Goal: Check status: Check status

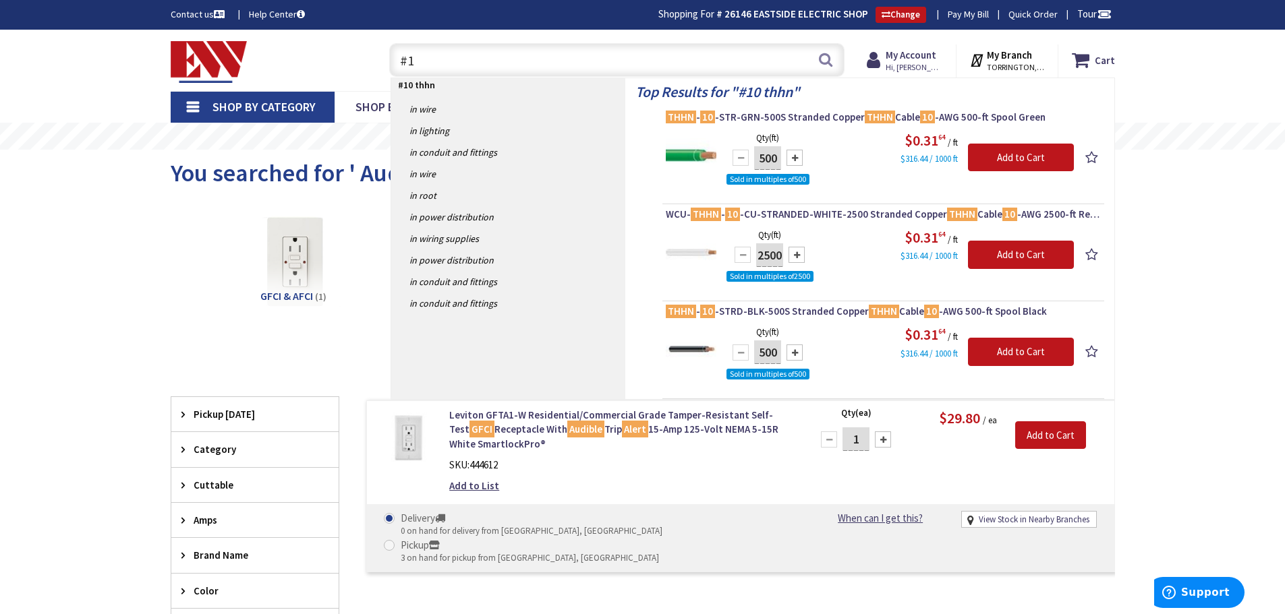
type input "#"
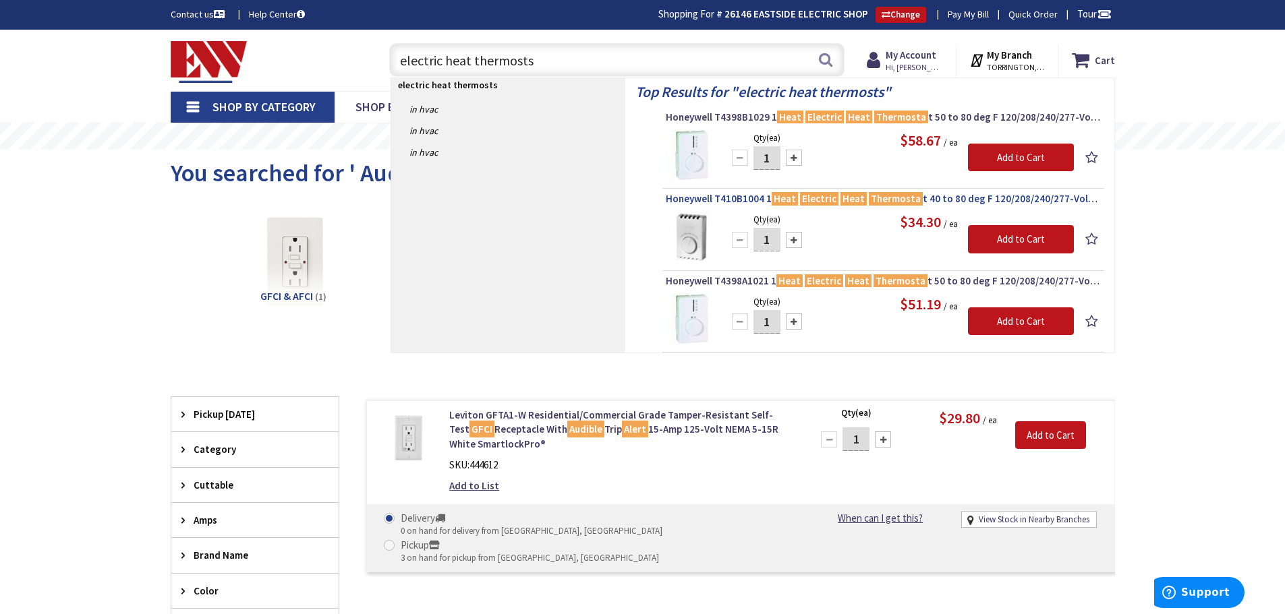
type input "electric heat thermosts"
click at [749, 198] on span "Honeywell T410B1004 1 Heat Electric Heat Thermosta t 40 to 80 deg F 120/208/240…" at bounding box center [883, 198] width 435 height 13
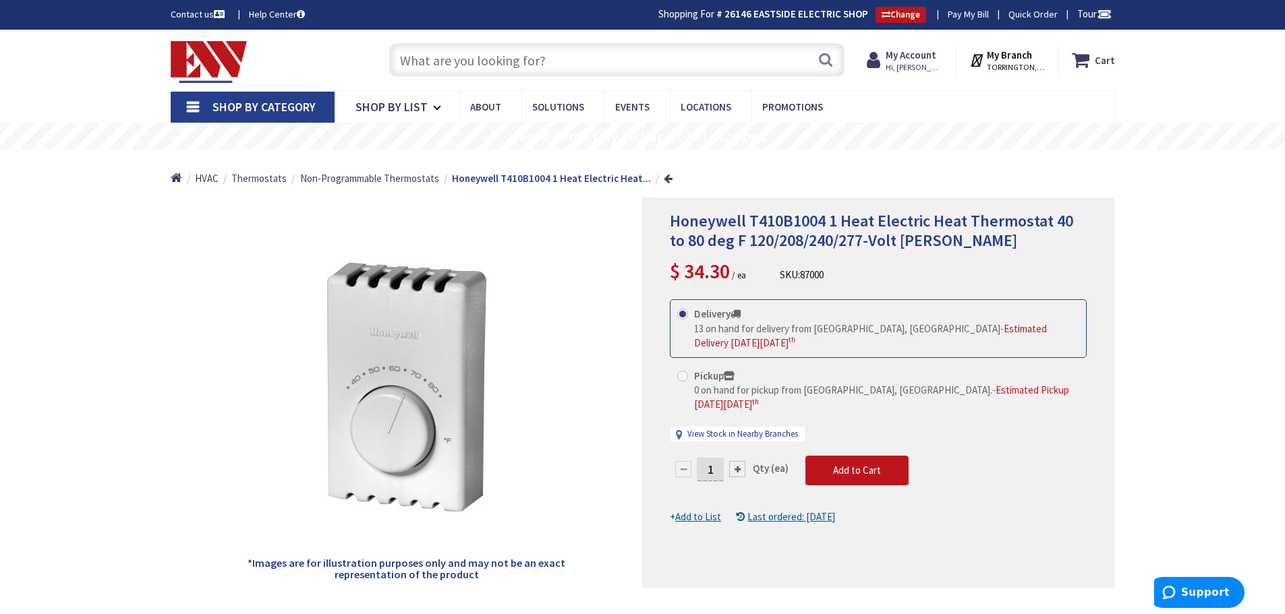
click at [770, 511] on u "Last ordered: 11/21/2019" at bounding box center [791, 517] width 88 height 13
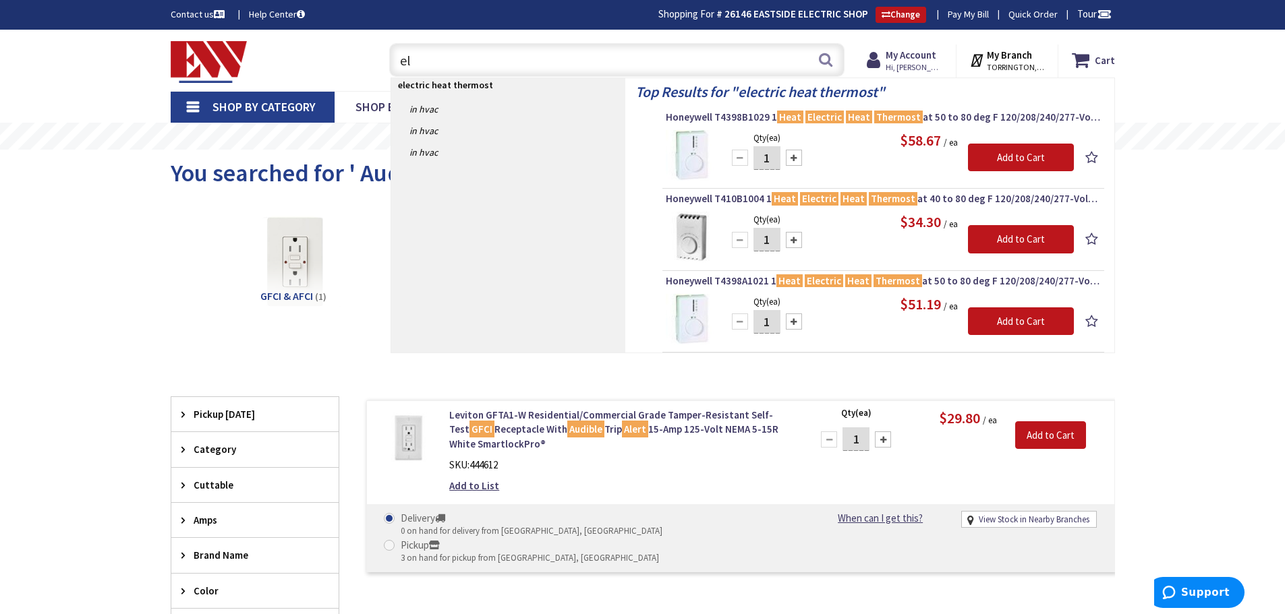
type input "e"
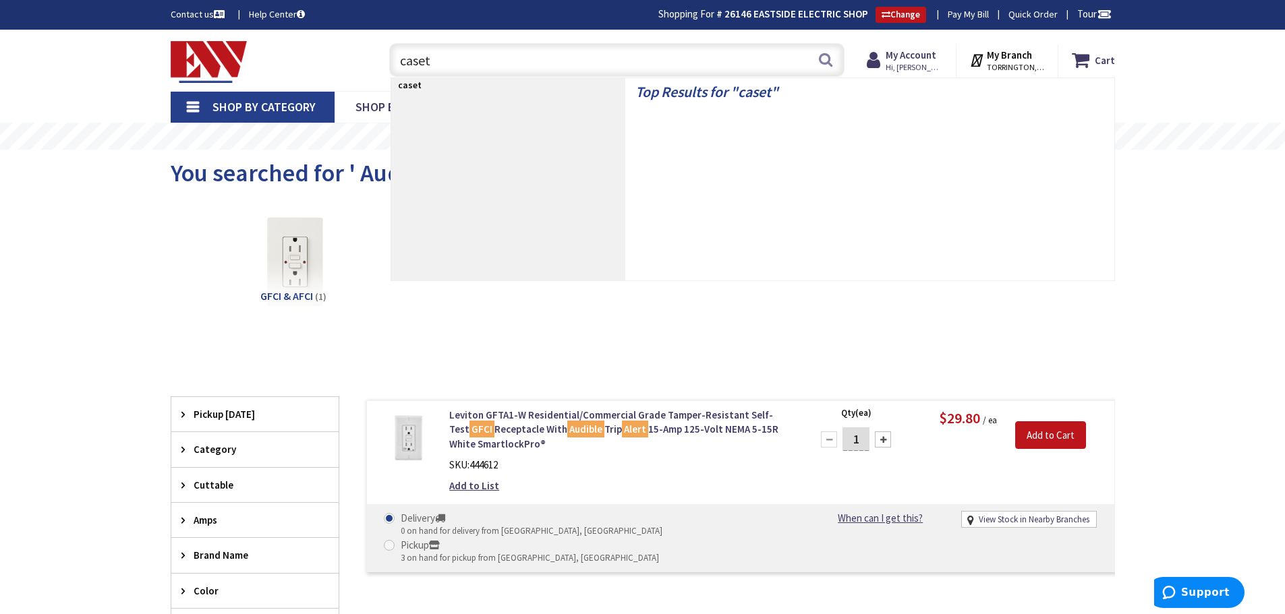
type input "caseta"
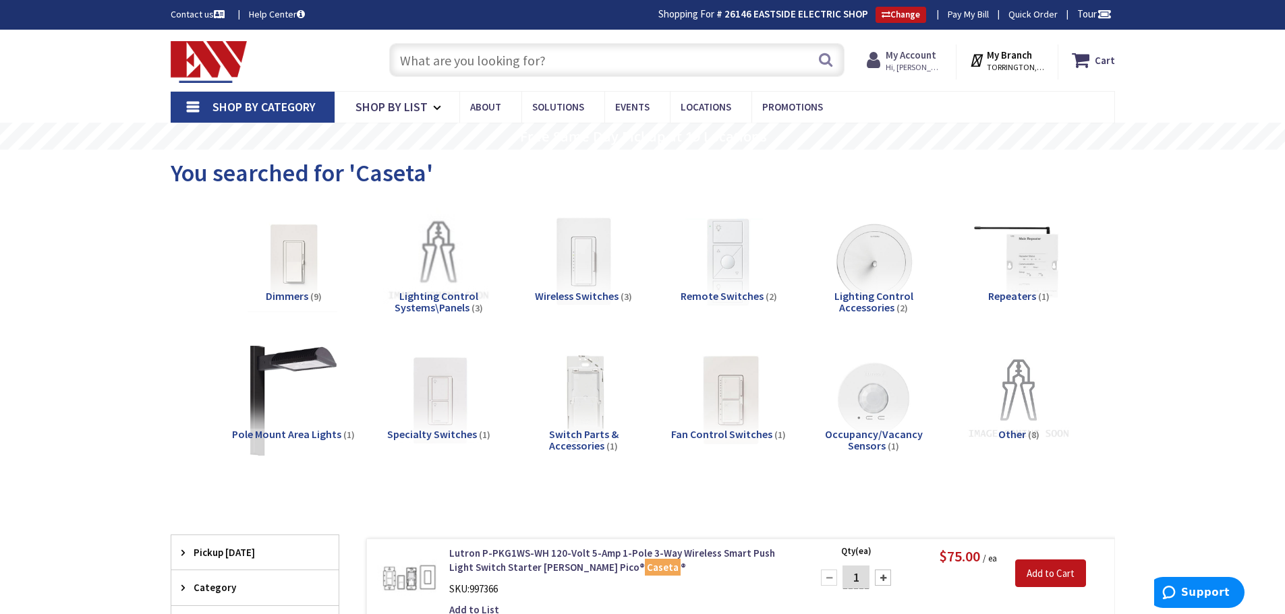
click at [902, 56] on strong "My Account" at bounding box center [911, 55] width 51 height 13
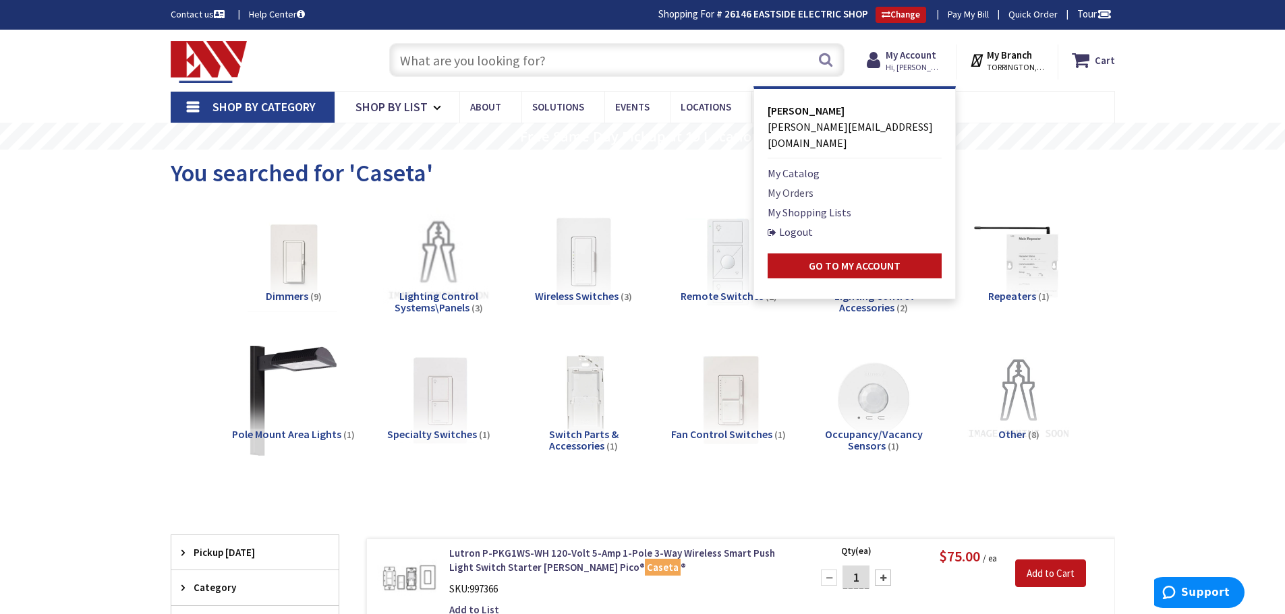
click at [795, 185] on link "My Orders" at bounding box center [791, 193] width 46 height 16
